Goal: Information Seeking & Learning: Compare options

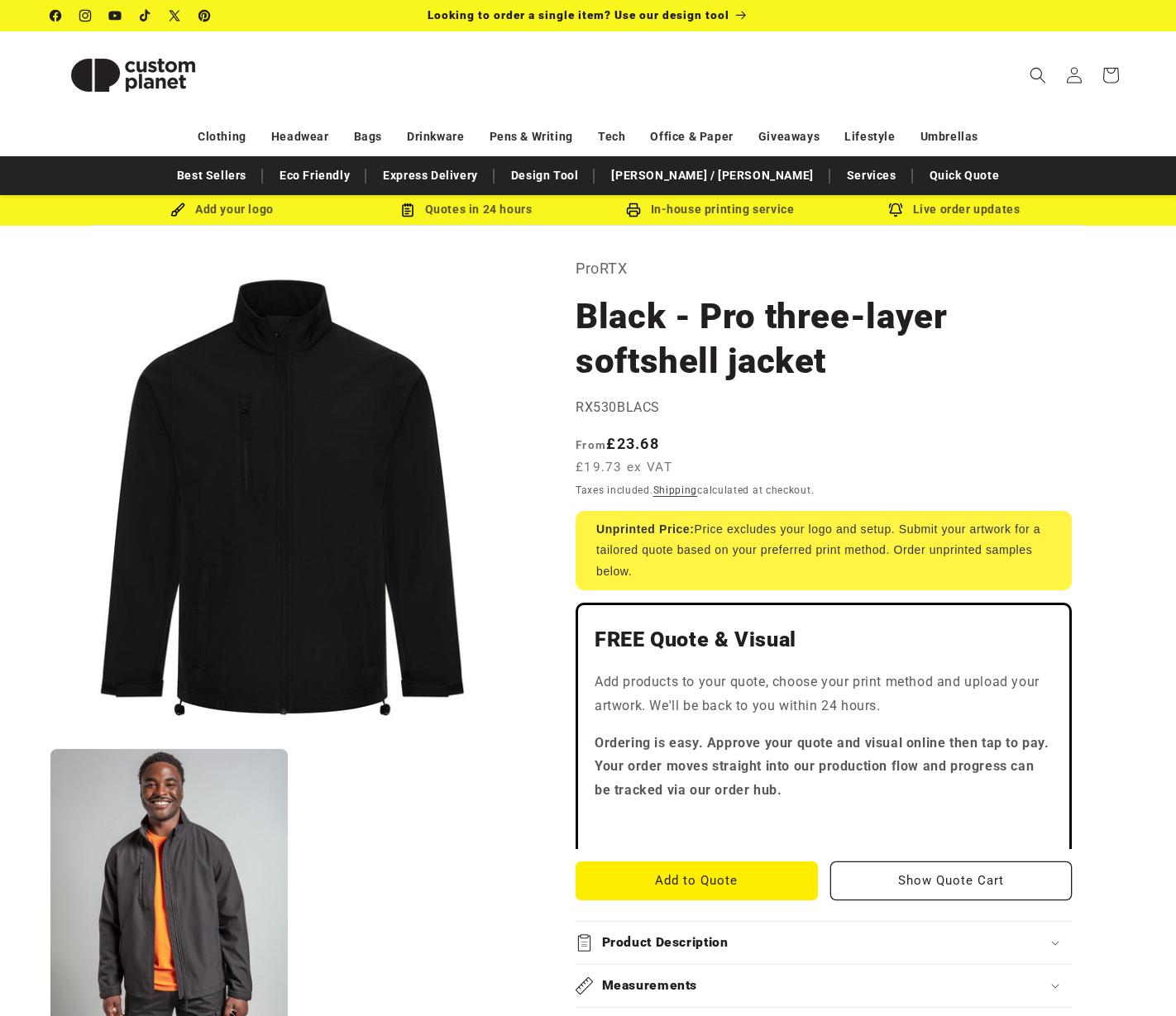
click at [611, 319] on h1 "Black - Pro three-layer softshell jacket" at bounding box center [823, 339] width 496 height 89
click at [593, 266] on p "ProRTX" at bounding box center [823, 268] width 496 height 26
copy p "ProRTX"
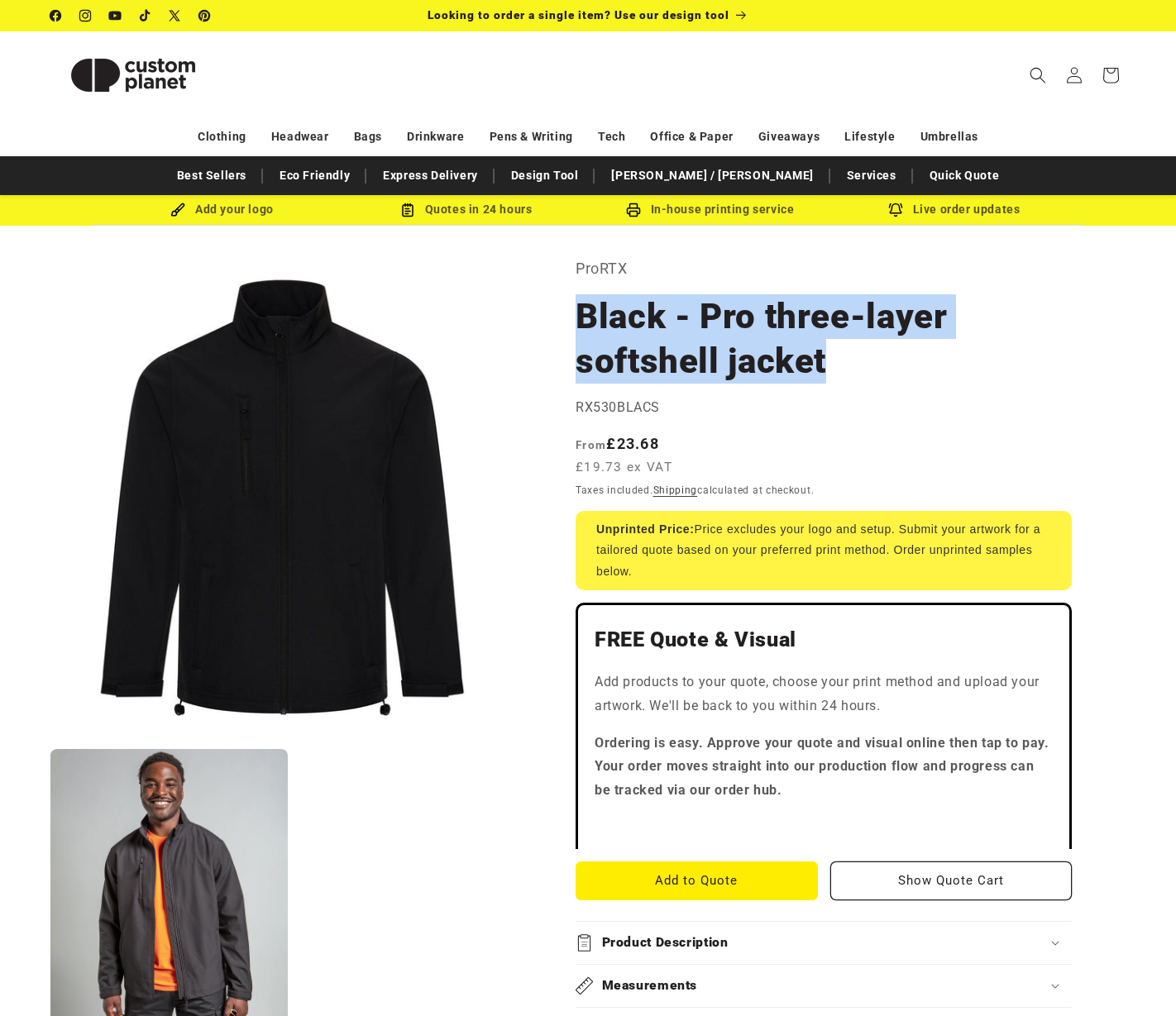
drag, startPoint x: 586, startPoint y: 314, endPoint x: 822, endPoint y: 361, distance: 240.6
click at [822, 361] on h1 "Black - Pro three-layer softshell jacket" at bounding box center [823, 339] width 496 height 89
copy h1 "Black - Pro three-layer softshell jacket"
